Goal: Transaction & Acquisition: Purchase product/service

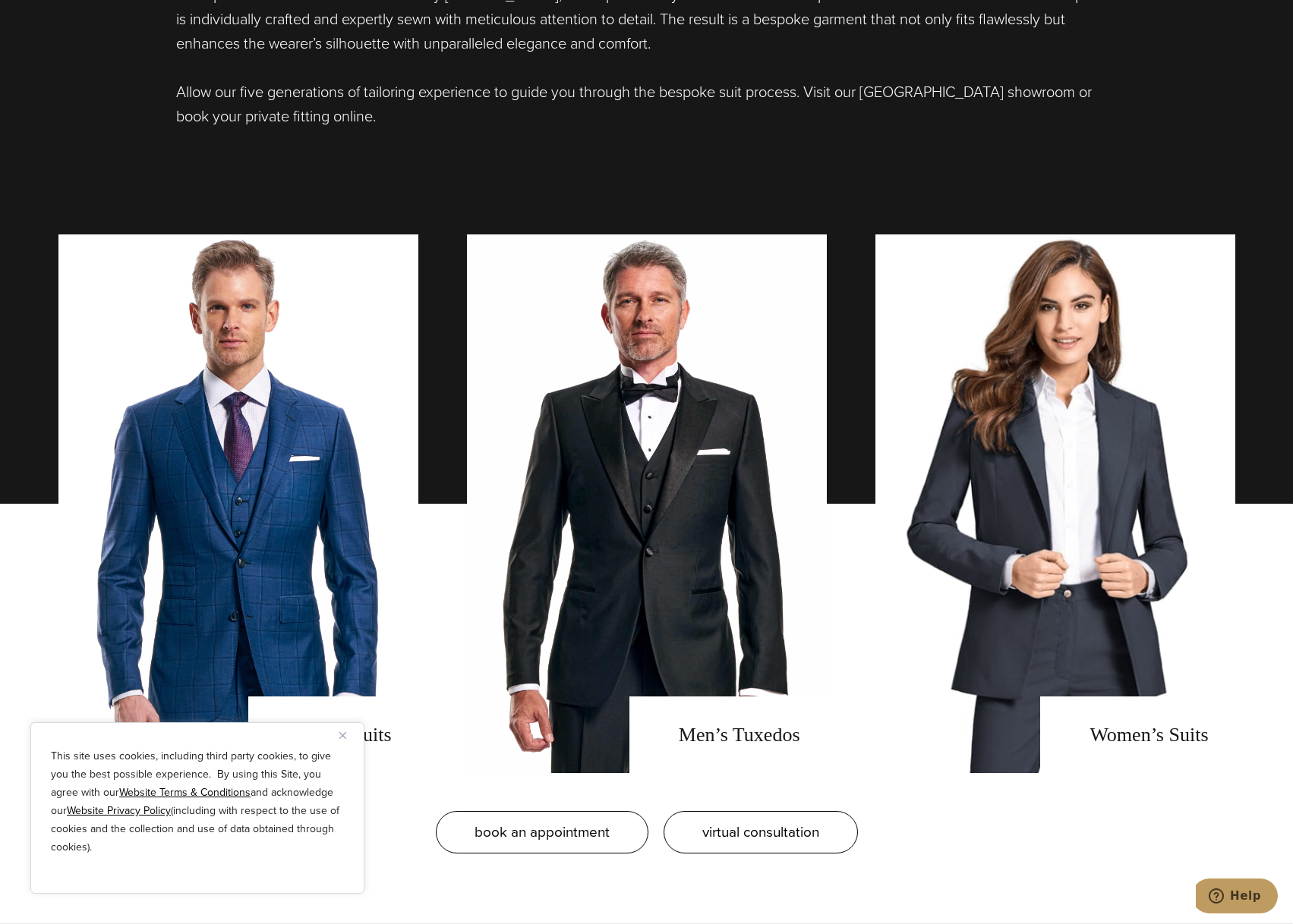
scroll to position [1366, 0]
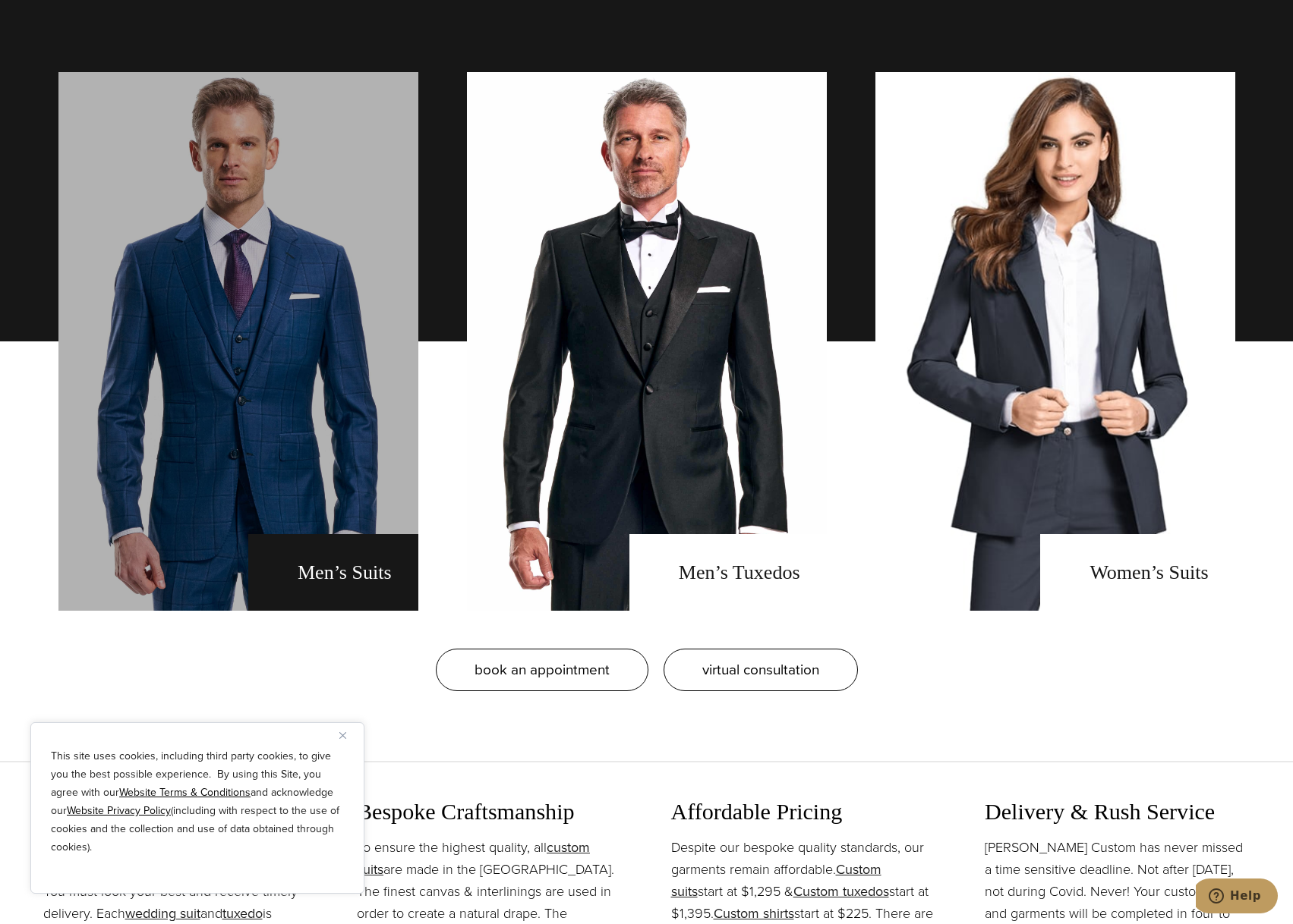
click at [352, 473] on link "men's suits" at bounding box center [238, 341] width 359 height 539
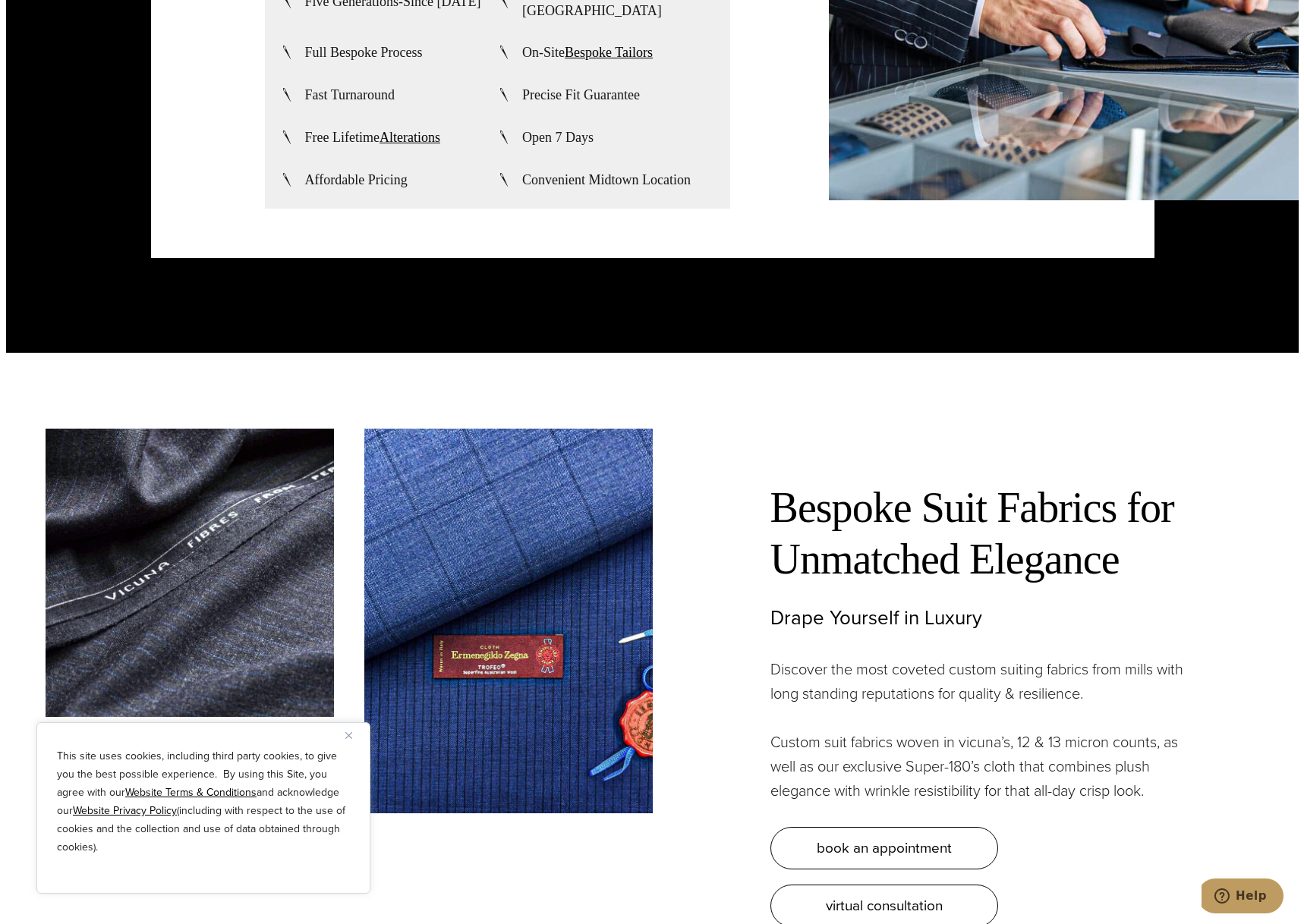
scroll to position [4478, 0]
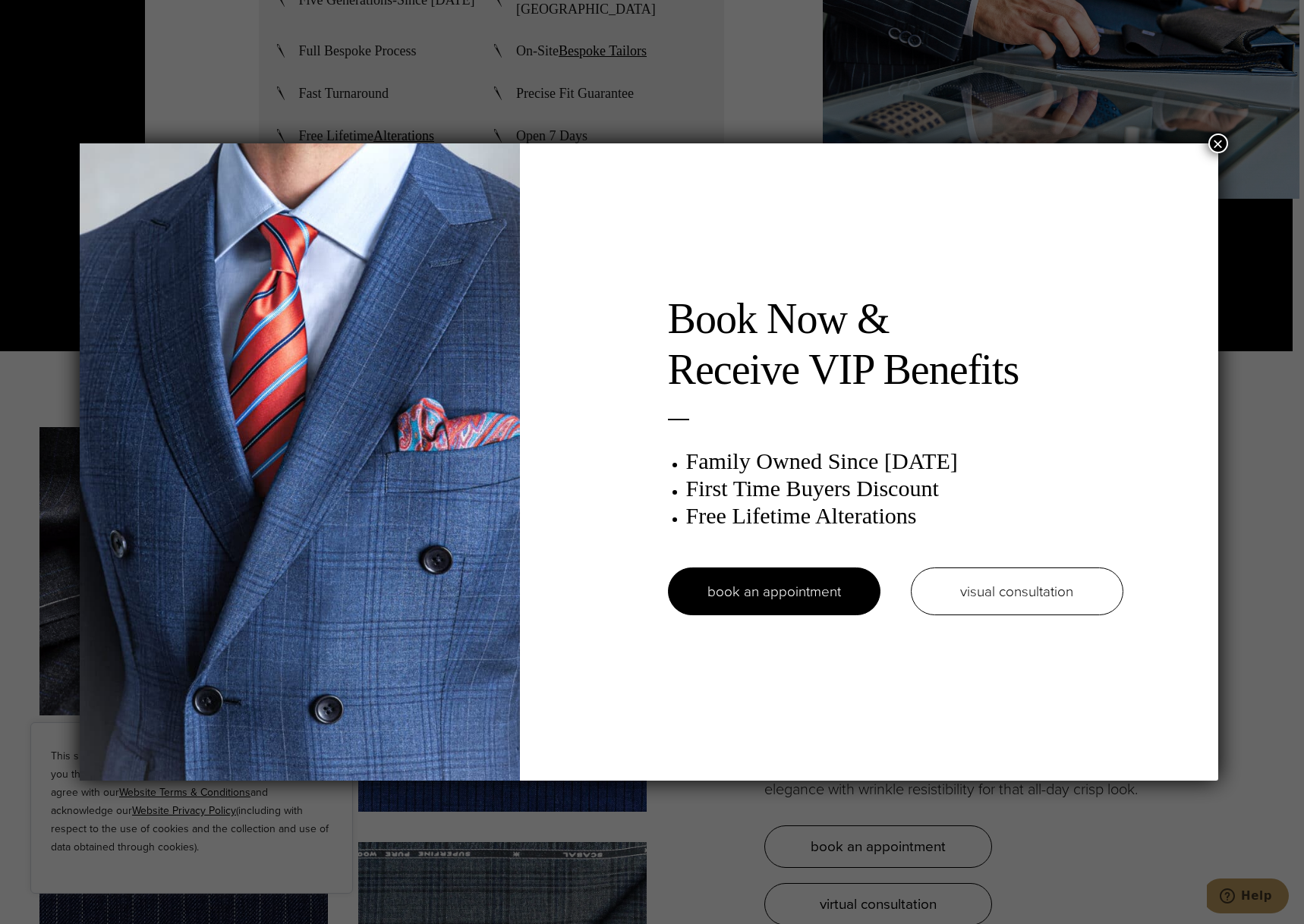
click at [1220, 136] on button "×" at bounding box center [1218, 144] width 20 height 20
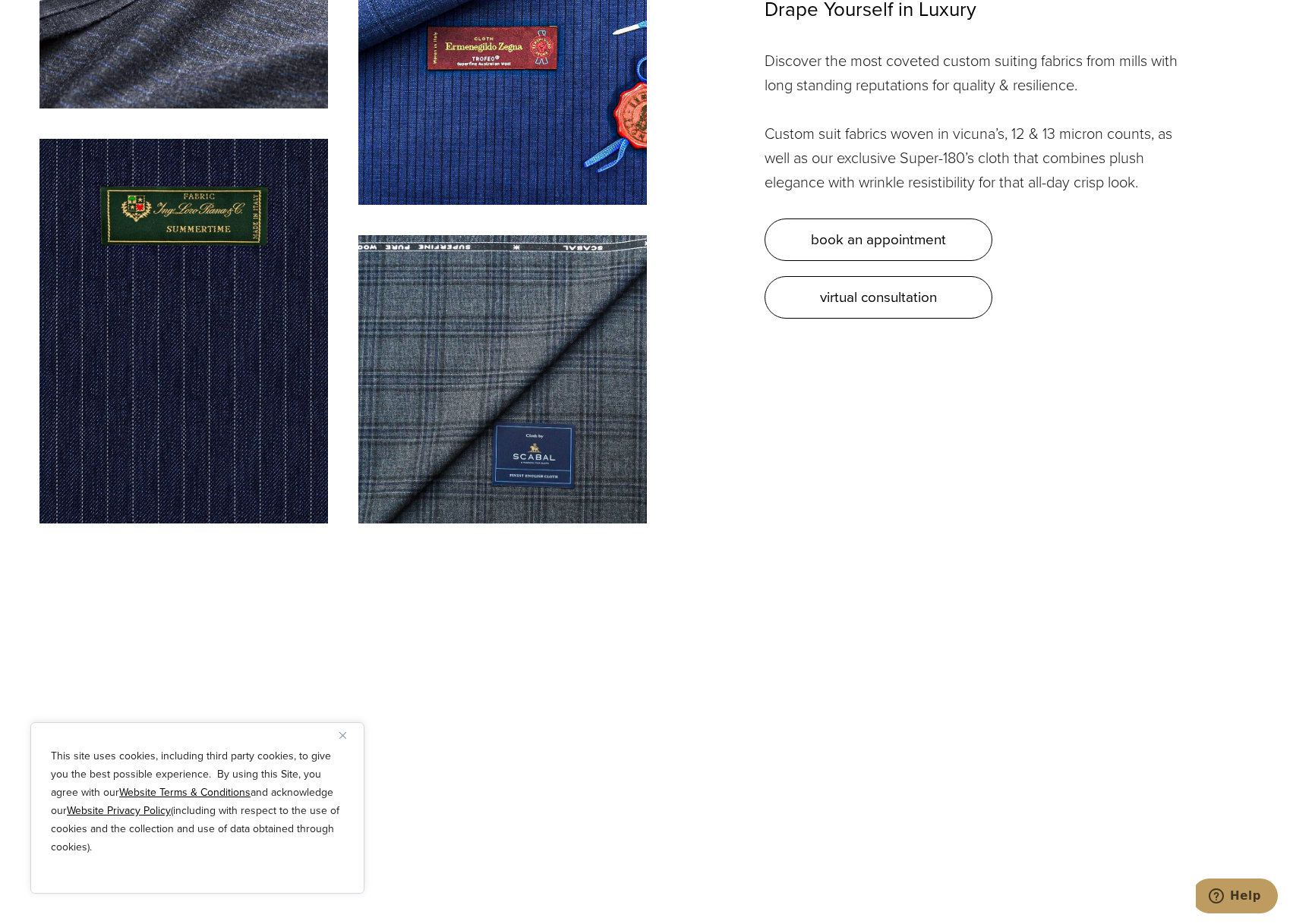
scroll to position [0, 0]
